Goal: Task Accomplishment & Management: Use online tool/utility

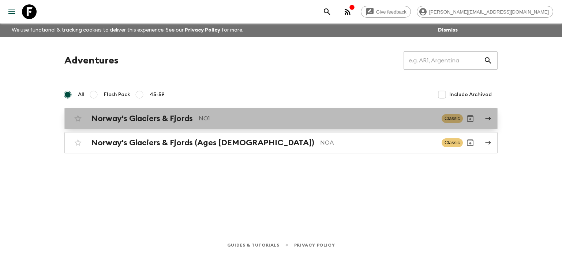
click at [220, 118] on p "NO1" at bounding box center [317, 118] width 237 height 9
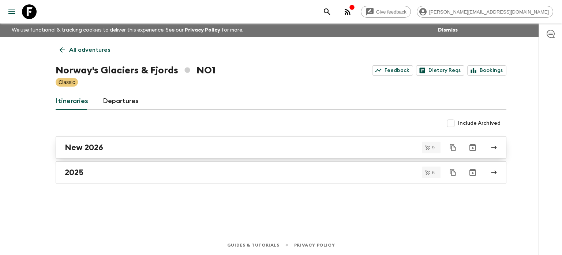
click at [97, 148] on h2 "New 2026" at bounding box center [84, 147] width 38 height 10
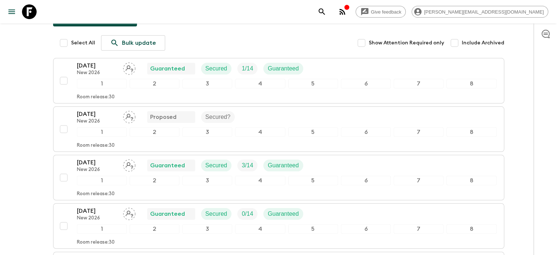
scroll to position [99, 0]
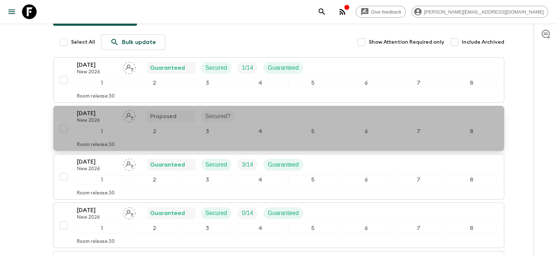
click at [261, 117] on div "[DATE] New 2026 Proposed Secured?" at bounding box center [287, 116] width 420 height 15
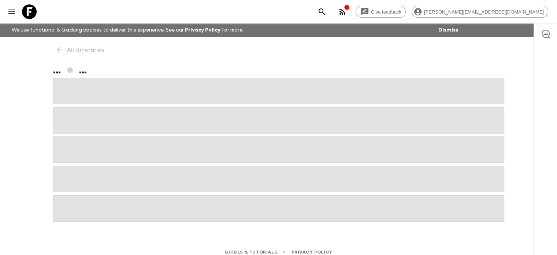
scroll to position [7, 0]
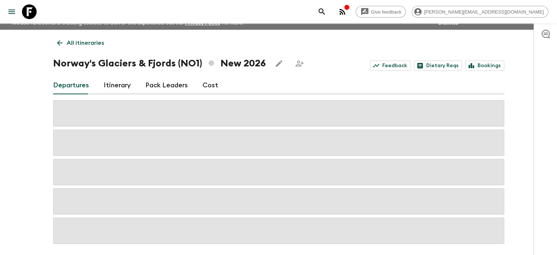
click at [207, 85] on link "Cost" at bounding box center [211, 86] width 16 height 18
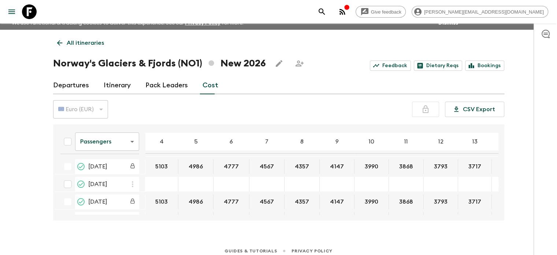
scroll to position [13, 0]
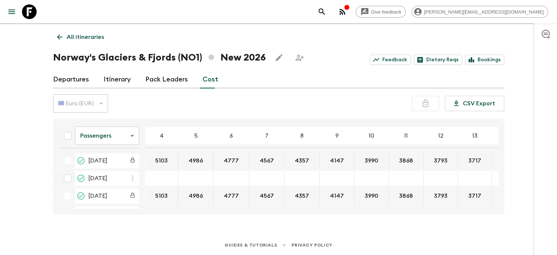
click at [131, 176] on icon "button" at bounding box center [132, 178] width 9 height 9
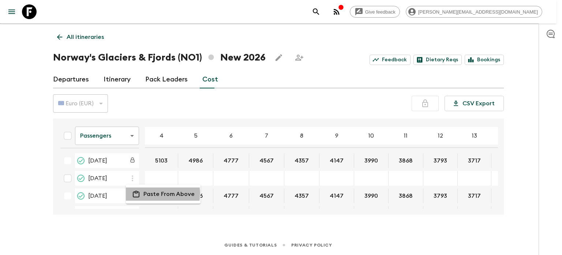
click at [160, 193] on p "Paste From Above" at bounding box center [169, 193] width 51 height 9
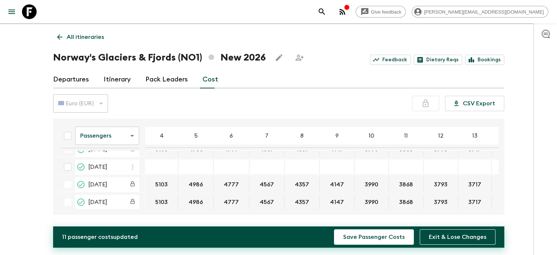
scroll to position [64, 0]
click at [131, 166] on icon "button" at bounding box center [132, 166] width 9 height 9
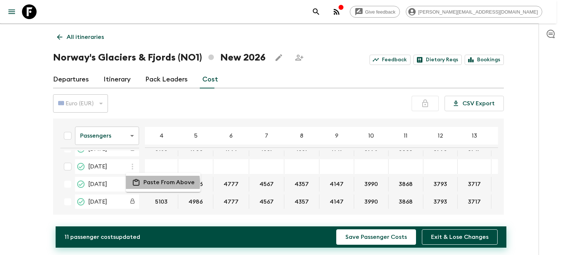
click at [156, 183] on p "Paste From Above" at bounding box center [169, 182] width 51 height 9
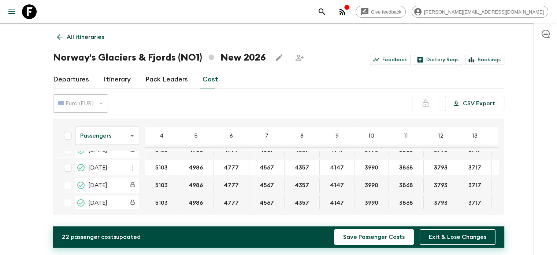
scroll to position [0, 0]
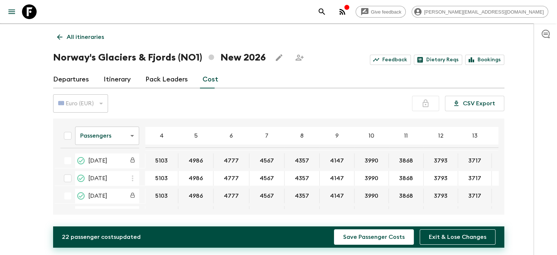
click at [0, 101] on div "Give feedback [PERSON_NAME][EMAIL_ADDRESS][DOMAIN_NAME] We use functional & tra…" at bounding box center [278, 120] width 557 height 267
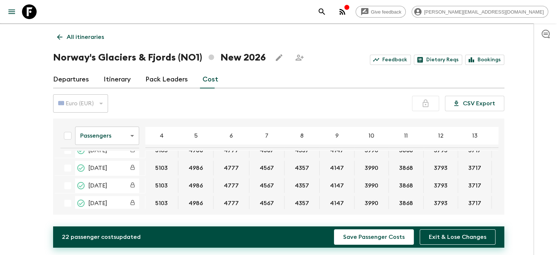
scroll to position [105, 0]
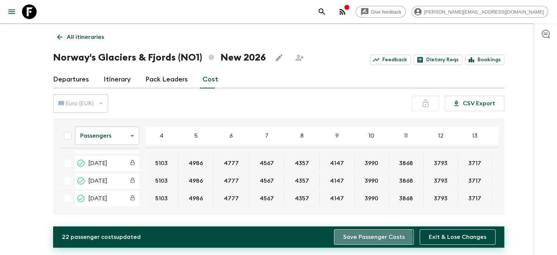
click at [346, 238] on button "Save Passenger Costs" at bounding box center [374, 236] width 80 height 15
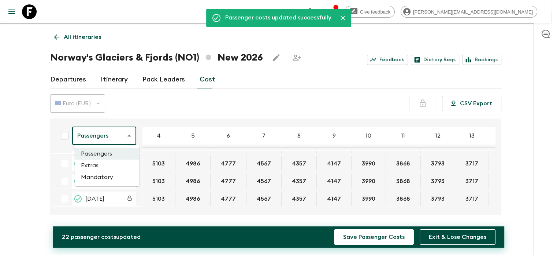
click at [92, 135] on body "Give feedback [PERSON_NAME][EMAIL_ADDRESS][DOMAIN_NAME] We use functional & tra…" at bounding box center [278, 120] width 557 height 267
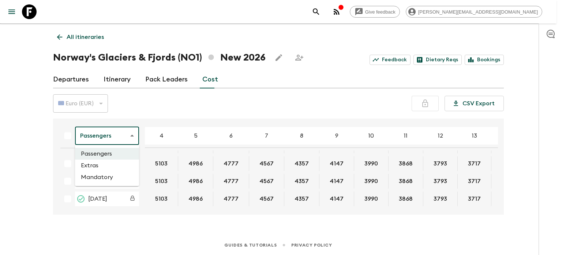
click at [92, 166] on li "Extras" at bounding box center [107, 165] width 64 height 12
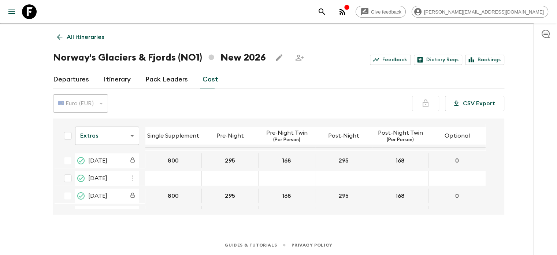
click at [134, 177] on icon "button" at bounding box center [132, 178] width 9 height 9
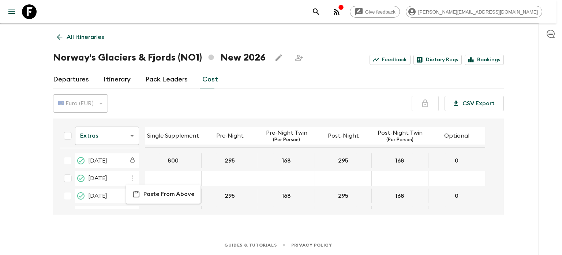
click at [152, 192] on p "Paste From Above" at bounding box center [169, 193] width 51 height 9
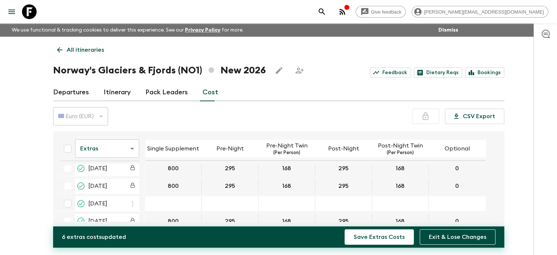
scroll to position [69, 0]
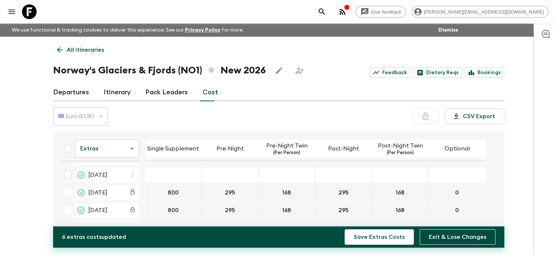
click at [130, 174] on icon "button" at bounding box center [132, 174] width 9 height 9
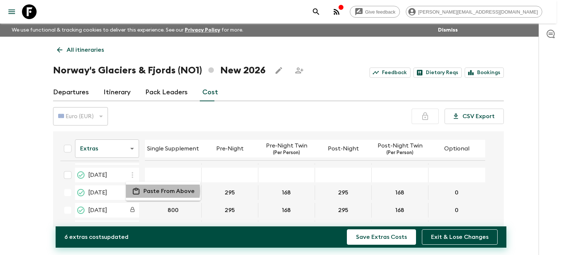
click at [156, 190] on p "Paste From Above" at bounding box center [169, 190] width 51 height 9
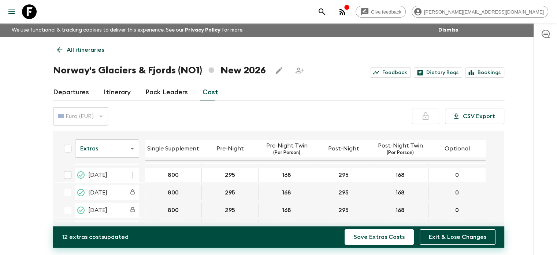
scroll to position [103, 0]
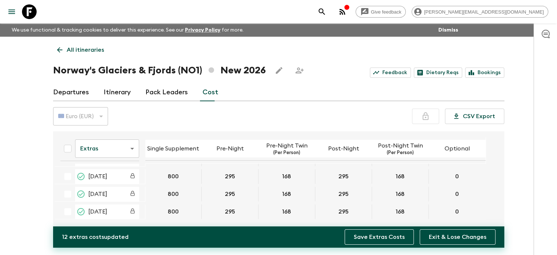
click at [376, 239] on button "Save Extras Costs" at bounding box center [379, 236] width 69 height 15
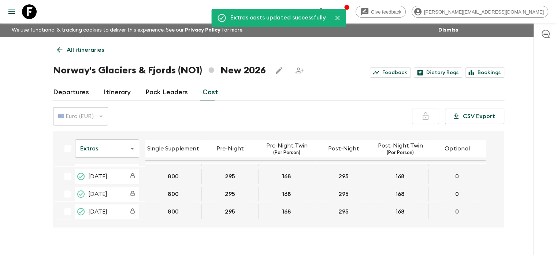
click at [116, 145] on body "Give feedback [PERSON_NAME][EMAIL_ADDRESS][DOMAIN_NAME] We use functional & tra…" at bounding box center [278, 133] width 557 height 267
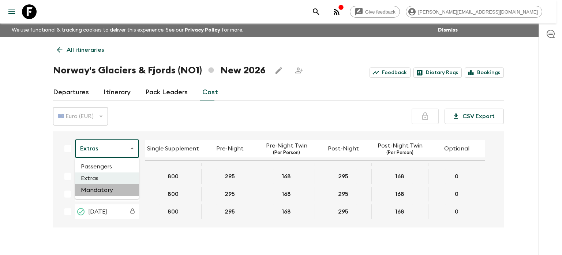
click at [107, 187] on li "Mandatory" at bounding box center [107, 190] width 64 height 12
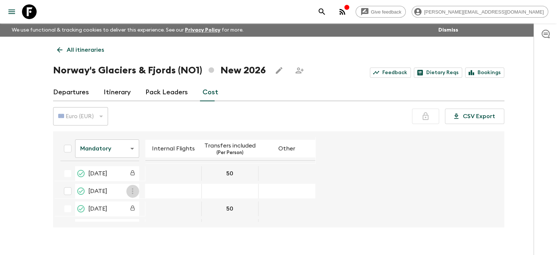
click at [133, 192] on icon "button" at bounding box center [132, 190] width 9 height 9
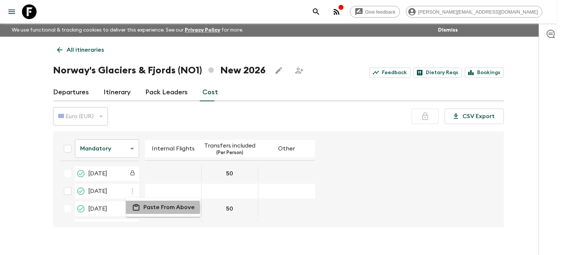
click at [152, 208] on p "Paste From Above" at bounding box center [169, 207] width 51 height 9
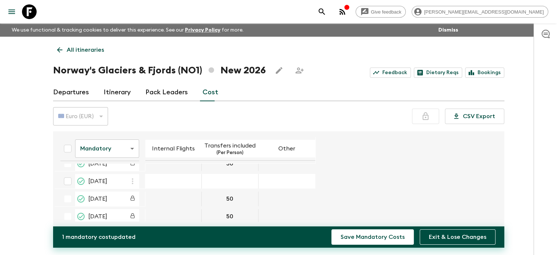
scroll to position [63, 0]
click at [133, 179] on icon "button" at bounding box center [132, 180] width 9 height 9
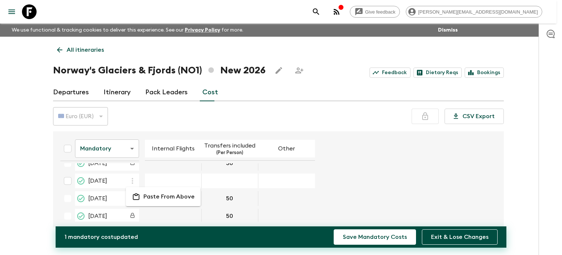
click at [151, 197] on p "Paste From Above" at bounding box center [169, 196] width 51 height 9
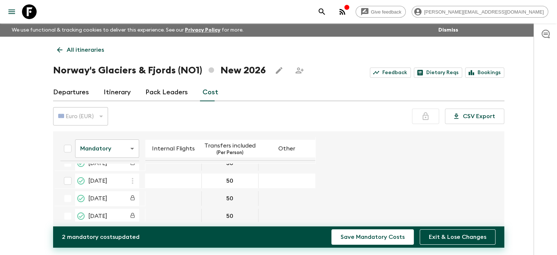
scroll to position [103, 0]
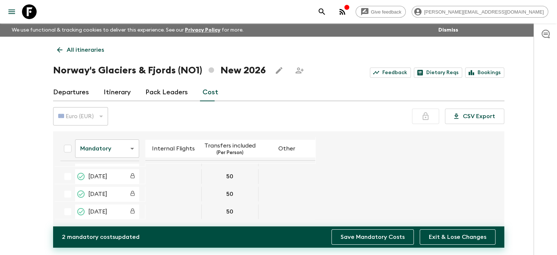
click at [352, 233] on button "Save Mandatory Costs" at bounding box center [372, 236] width 82 height 15
